Goal: Transaction & Acquisition: Purchase product/service

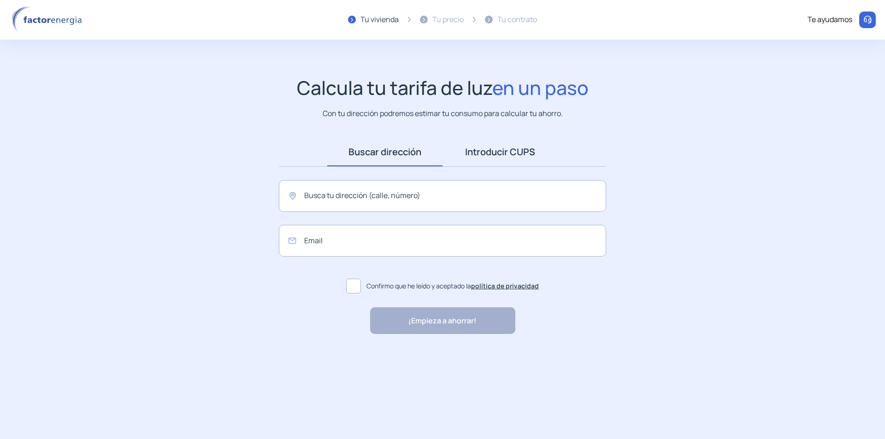
drag, startPoint x: 506, startPoint y: 152, endPoint x: 501, endPoint y: 157, distance: 6.9
click at [506, 152] on link "Introducir CUPS" at bounding box center [500, 152] width 115 height 29
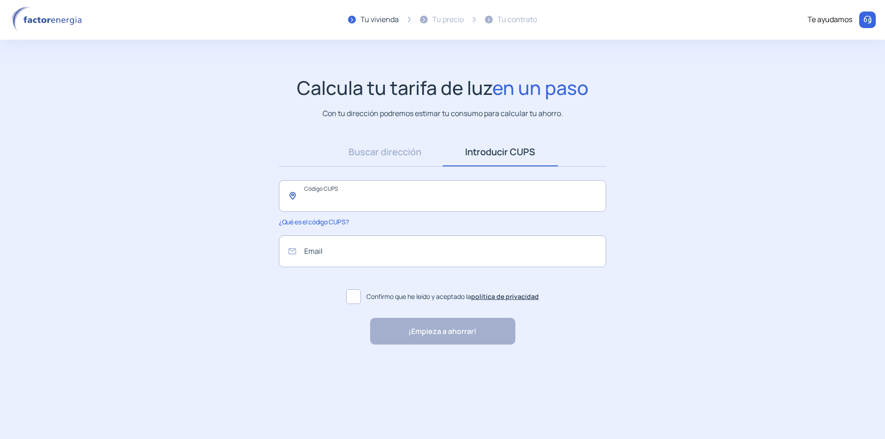
click at [441, 189] on input "text" at bounding box center [442, 196] width 327 height 32
paste input "**********"
type input "**********"
click at [394, 251] on input "email" at bounding box center [442, 252] width 327 height 32
type input "**********"
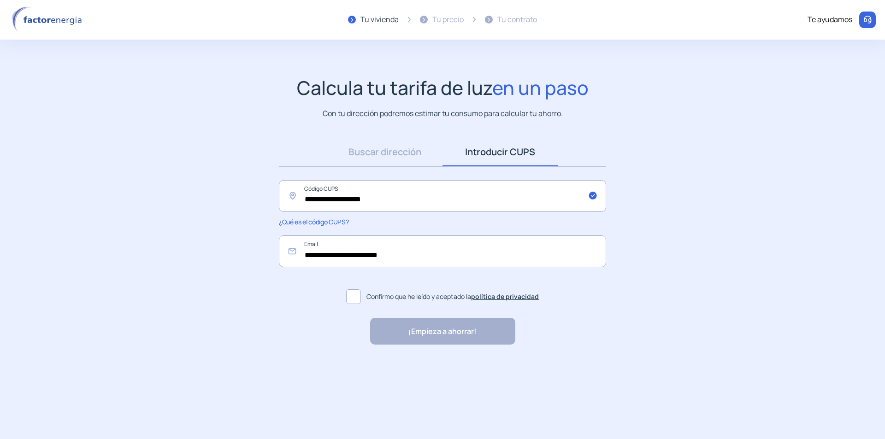
click at [351, 297] on span at bounding box center [353, 296] width 15 height 15
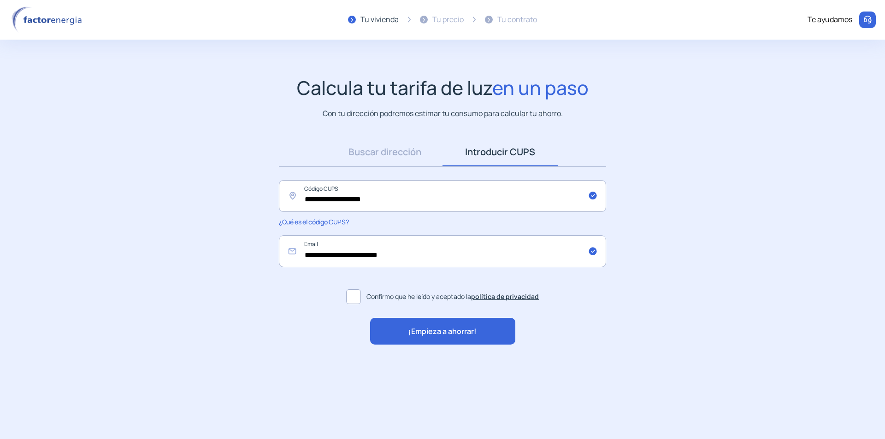
click at [437, 331] on span "¡Empieza a ahorrar!" at bounding box center [442, 332] width 68 height 12
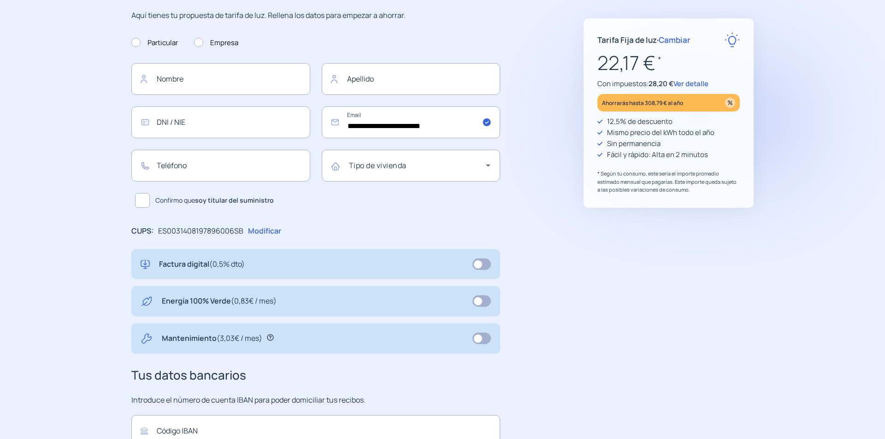
scroll to position [138, 0]
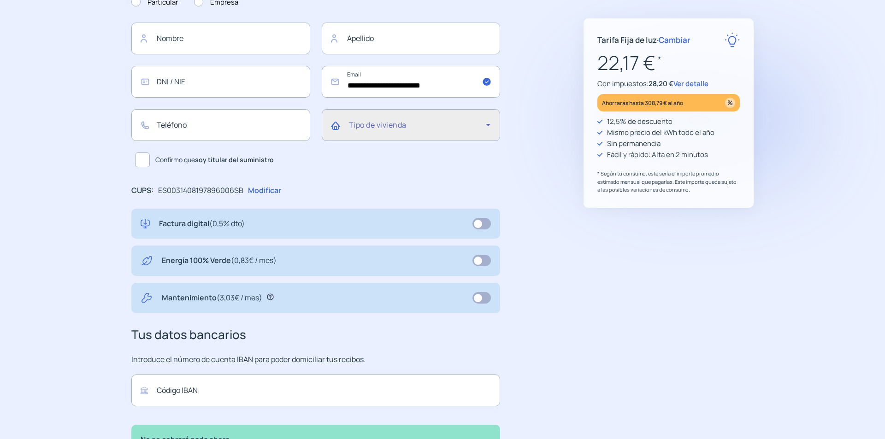
click at [489, 125] on icon at bounding box center [488, 125] width 5 height 2
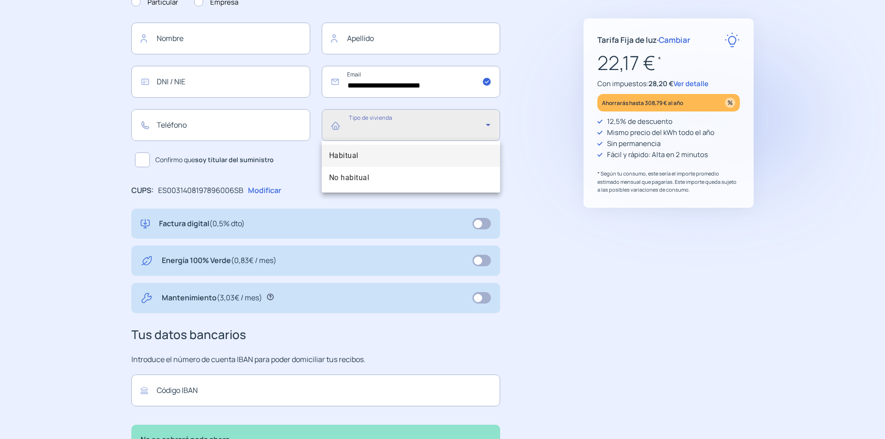
click at [487, 124] on div at bounding box center [442, 219] width 885 height 439
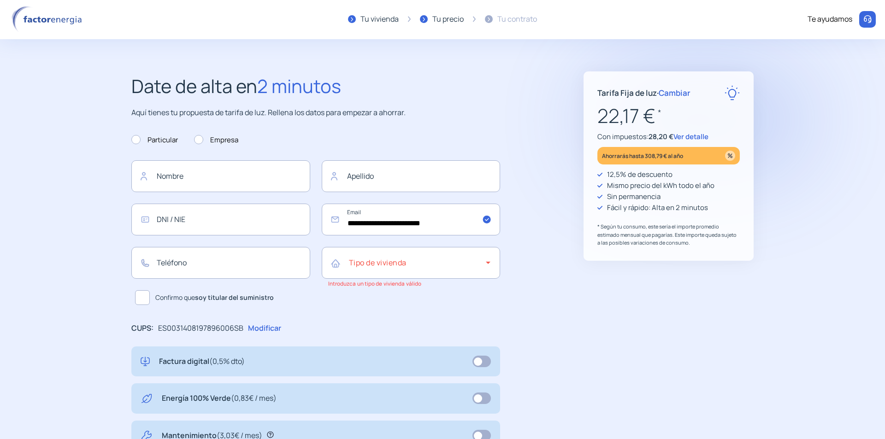
scroll to position [0, 0]
click at [691, 136] on span "Ver detalle" at bounding box center [690, 137] width 35 height 10
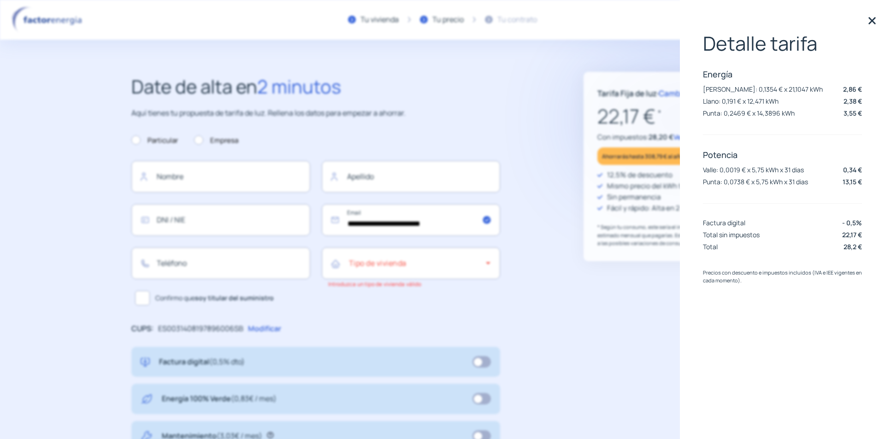
click at [772, 295] on div "Precios con descuento e impuestos incluidos (IVA e IEE vigentes en cada momento…" at bounding box center [782, 288] width 159 height 39
click at [604, 299] on div "Tarifa Fija de luz · Cambiar 22,17 € * Con impuestos: 28,20 € Ver detalle Ahorr…" at bounding box center [669, 360] width 170 height 577
